Goal: Task Accomplishment & Management: Use online tool/utility

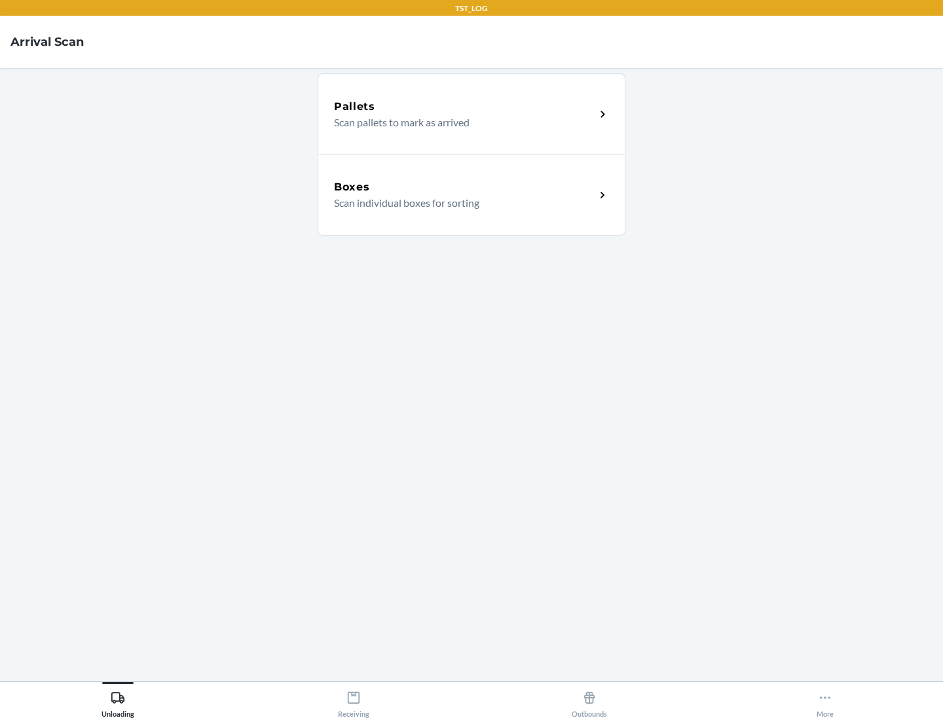
click at [464, 187] on div "Boxes" at bounding box center [464, 187] width 261 height 16
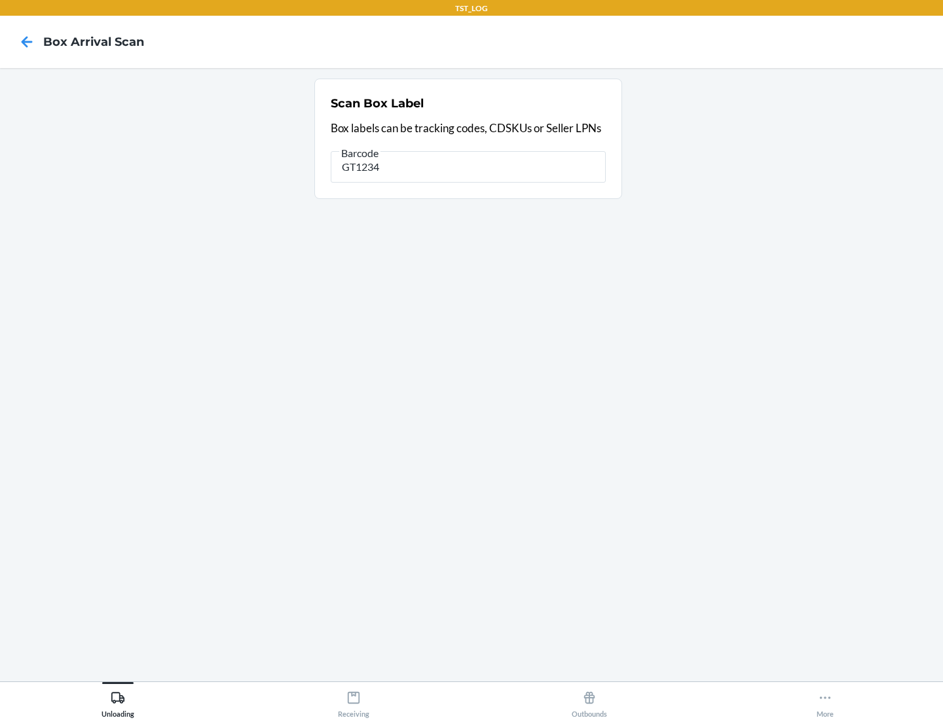
type input "GT1234"
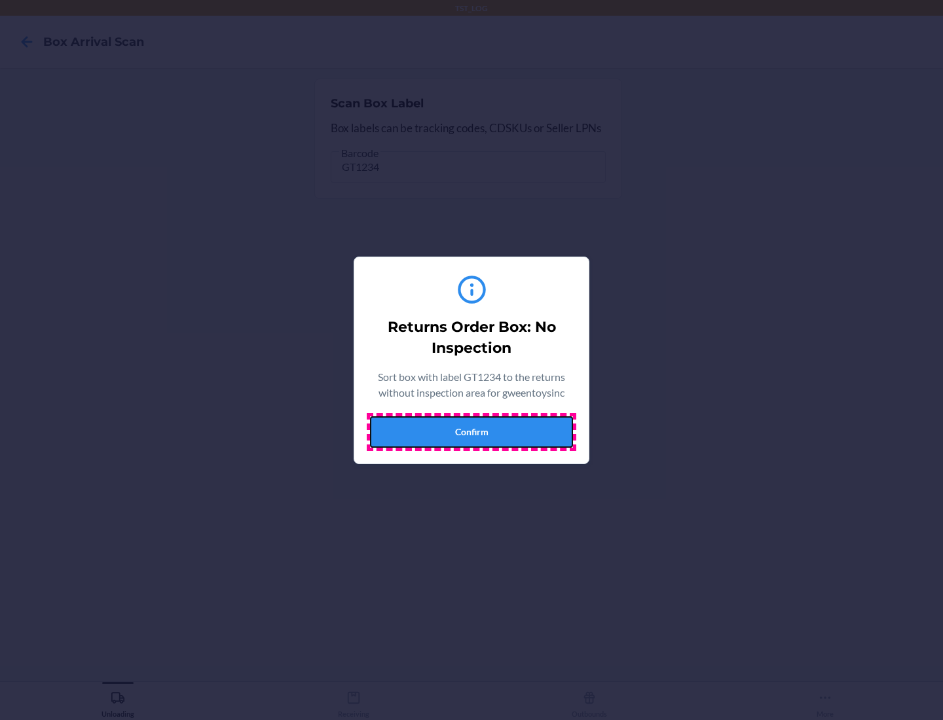
click at [471, 431] on button "Confirm" at bounding box center [471, 431] width 203 height 31
